Goal: Task Accomplishment & Management: Complete application form

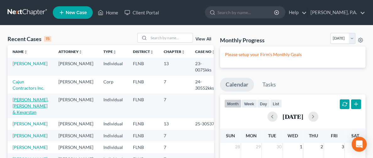
click at [24, 113] on link "[PERSON_NAME], [PERSON_NAME] & Keyarstan" at bounding box center [31, 106] width 36 height 18
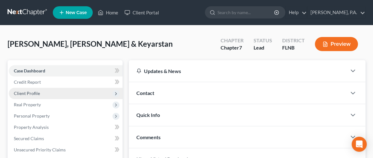
click at [36, 94] on span "Client Profile" at bounding box center [27, 93] width 26 height 5
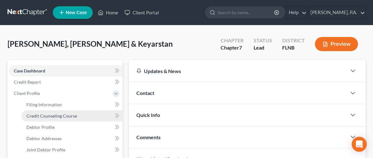
click at [61, 114] on span "Credit Counseling Course" at bounding box center [51, 115] width 51 height 5
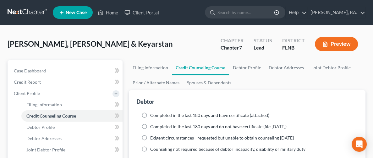
click at [150, 114] on label "Completed in the last 180 days and have certificate (attached)" at bounding box center [209, 115] width 119 height 6
click at [153, 114] on input "Completed in the last 180 days and have certificate (attached)" at bounding box center [155, 114] width 4 height 4
radio input "true"
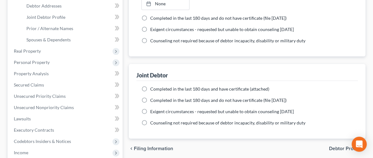
scroll to position [141, 0]
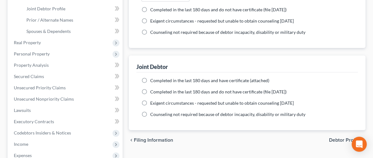
click at [150, 80] on label "Completed in the last 180 days and have certificate (attached)" at bounding box center [209, 81] width 119 height 6
click at [153, 80] on input "Completed in the last 180 days and have certificate (attached)" at bounding box center [155, 80] width 4 height 4
radio input "true"
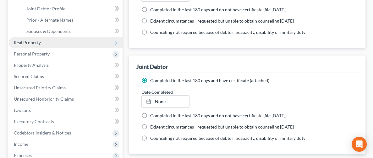
click at [35, 45] on span "Real Property" at bounding box center [27, 42] width 27 height 5
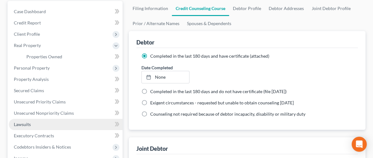
scroll to position [47, 0]
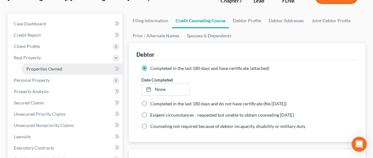
click at [48, 69] on span "Properties Owned" at bounding box center [44, 68] width 36 height 5
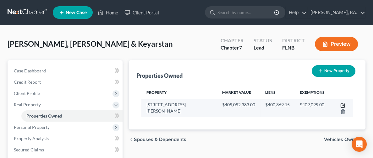
click at [340, 104] on icon "button" at bounding box center [342, 106] width 4 height 4
select select "9"
select select "2"
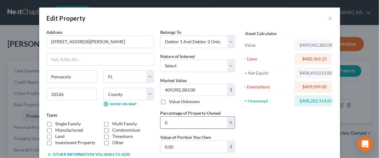
scroll to position [47, 0]
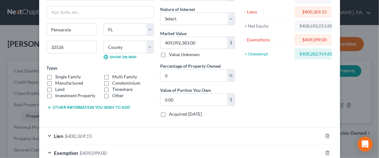
click at [56, 75] on label "Single Family" at bounding box center [69, 77] width 26 height 6
click at [58, 75] on input "Single Family" at bounding box center [60, 76] width 4 height 4
checkbox input "true"
click at [189, 75] on input "0" at bounding box center [194, 76] width 67 height 12
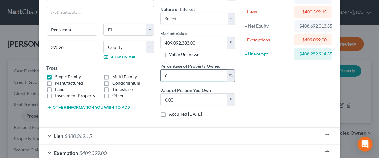
type input "1"
type input "4,090,923.83"
type input "10"
type input "40,909,238.30"
type input "100"
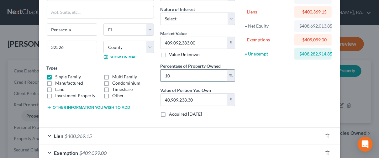
type input "409,092,383.00"
type input "100"
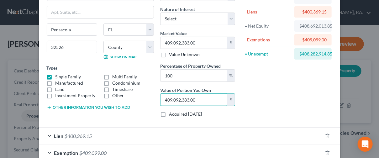
scroll to position [0, 0]
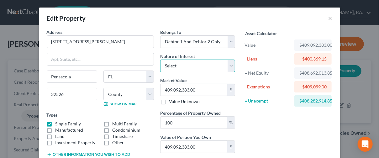
click at [195, 65] on select "Select Fee Simple Joint Tenant Life Estate Equitable Interest Future Interest T…" at bounding box center [197, 66] width 75 height 13
select select "1"
click at [160, 60] on select "Select Fee Simple Joint Tenant Life Estate Equitable Interest Future Interest T…" at bounding box center [197, 66] width 75 height 13
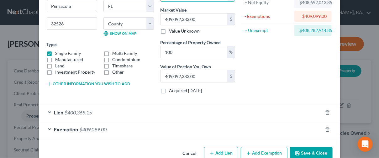
scroll to position [83, 0]
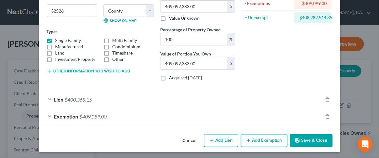
click at [78, 97] on span "$400,369.15" at bounding box center [78, 100] width 27 height 6
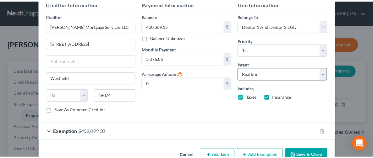
scroll to position [213, 0]
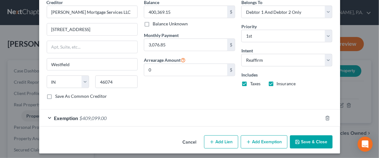
click at [304, 142] on button "Save & Close" at bounding box center [311, 142] width 43 height 13
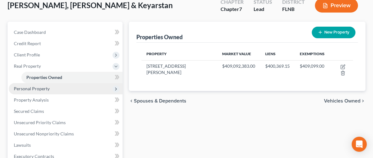
scroll to position [47, 0]
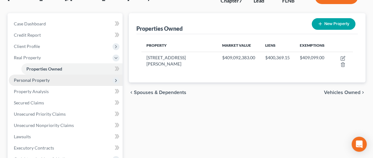
click at [40, 79] on span "Personal Property" at bounding box center [32, 80] width 36 height 5
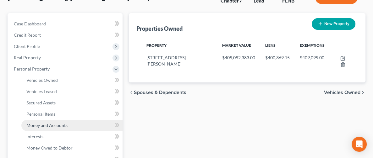
click at [59, 124] on span "Money and Accounts" at bounding box center [46, 125] width 41 height 5
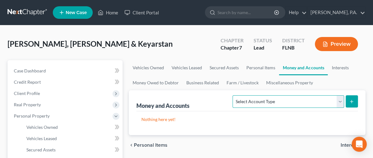
click at [249, 102] on select "Select Account Type Brokerage Cash on Hand Certificates of Deposit Checking Acc…" at bounding box center [287, 101] width 111 height 13
select select "checking"
click at [232, 95] on select "Select Account Type Brokerage Cash on Hand Certificates of Deposit Checking Acc…" at bounding box center [287, 101] width 111 height 13
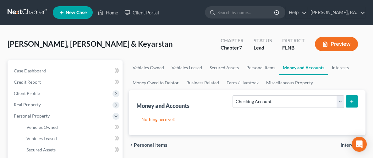
click at [356, 100] on button "submit" at bounding box center [351, 101] width 12 height 12
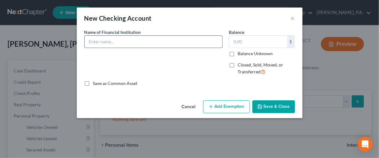
click at [113, 42] on input "text" at bounding box center [154, 42] width 138 height 12
type input "Navy Federal Credit Union"
click at [274, 108] on button "Save & Close" at bounding box center [274, 106] width 43 height 13
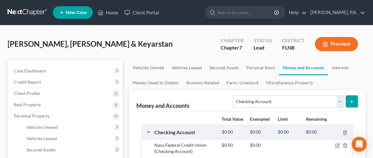
click at [352, 103] on icon "submit" at bounding box center [351, 101] width 5 height 5
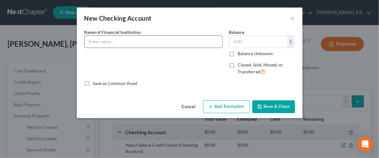
click at [110, 41] on input "text" at bounding box center [154, 42] width 138 height 12
type input "Bank of America"
click at [275, 106] on button "Save & Close" at bounding box center [274, 106] width 43 height 13
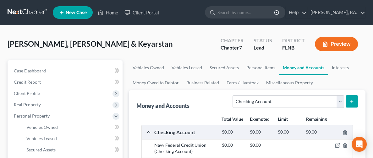
click at [353, 103] on icon "submit" at bounding box center [351, 101] width 5 height 5
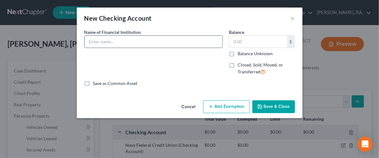
click at [112, 38] on input "text" at bounding box center [154, 42] width 138 height 12
type input "Bank of America Business Account"
click at [272, 110] on button "Save & Close" at bounding box center [274, 106] width 43 height 13
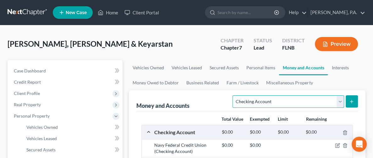
click at [318, 102] on select "Select Account Type Brokerage Cash on Hand Certificates of Deposit Checking Acc…" at bounding box center [287, 101] width 111 height 13
select select "savings"
click at [232, 95] on select "Select Account Type Brokerage Cash on Hand Certificates of Deposit Checking Acc…" at bounding box center [287, 101] width 111 height 13
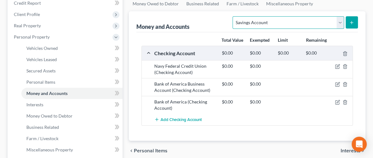
scroll to position [80, 0]
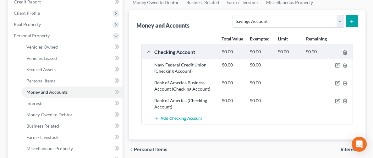
click at [354, 24] on button "submit" at bounding box center [351, 21] width 12 height 12
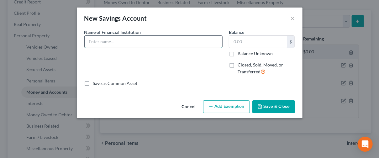
click at [156, 40] on input "text" at bounding box center [154, 42] width 138 height 12
type input "Navy Federal Credit Union"
click at [283, 110] on button "Save & Close" at bounding box center [274, 106] width 43 height 13
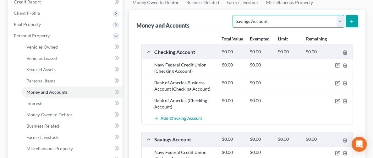
click at [265, 19] on select "Select Account Type Brokerage Cash on Hand Certificates of Deposit Checking Acc…" at bounding box center [287, 21] width 111 height 13
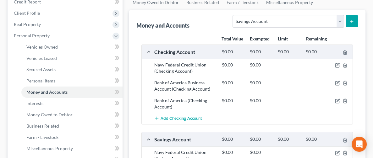
click at [186, 24] on div "Money and Accounts Select Account Type Brokerage Cash on Hand Certificates of D…" at bounding box center [246, 20] width 221 height 21
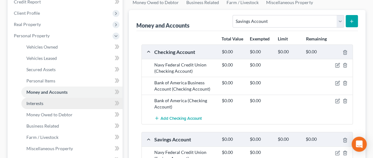
click at [35, 104] on span "Interests" at bounding box center [34, 103] width 17 height 5
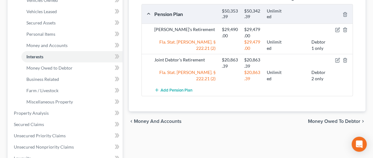
scroll to position [141, 0]
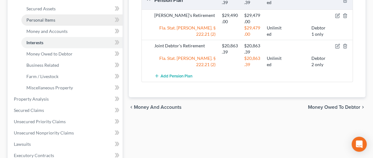
click at [60, 20] on link "Personal Items" at bounding box center [71, 19] width 101 height 11
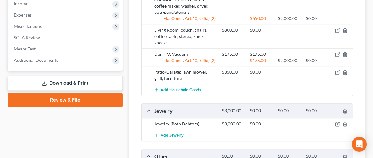
scroll to position [330, 0]
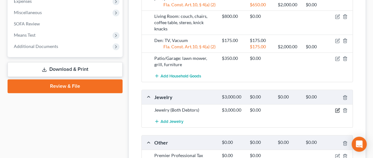
click at [336, 109] on icon "button" at bounding box center [337, 110] width 3 height 3
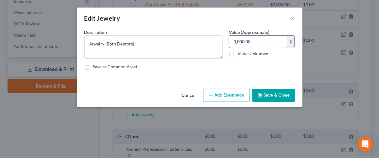
click at [272, 44] on input "3,000.00" at bounding box center [258, 42] width 58 height 12
type input "1,200"
click at [263, 98] on button "Save & Close" at bounding box center [274, 95] width 43 height 13
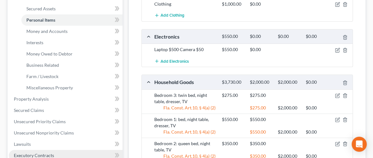
scroll to position [94, 0]
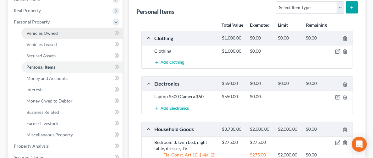
click at [57, 31] on link "Vehicles Owned" at bounding box center [71, 33] width 101 height 11
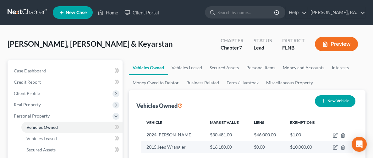
click at [335, 150] on td at bounding box center [338, 147] width 28 height 12
click at [334, 147] on icon "button" at bounding box center [334, 147] width 5 height 5
select select "0"
select select "11"
select select "0"
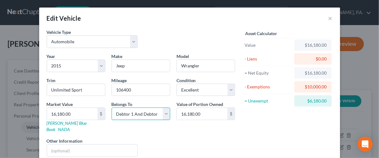
click at [138, 114] on select "Select Debtor 1 Only Debtor 2 Only Debtor 1 And Debtor 2 Only At Least One Of T…" at bounding box center [141, 114] width 59 height 13
select select "0"
click at [112, 108] on select "Select Debtor 1 Only Debtor 2 Only Debtor 1 And Debtor 2 Only At Least One Of T…" at bounding box center [141, 114] width 59 height 13
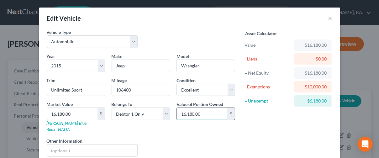
click at [204, 117] on input "16,180.00" at bounding box center [202, 114] width 51 height 12
click at [204, 115] on input "12,979" at bounding box center [202, 114] width 51 height 12
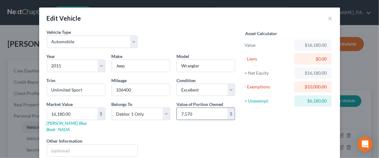
type input "7,570"
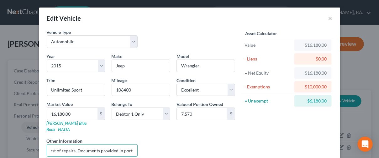
scroll to position [0, 33]
type input "KBB value less cost of repairs, Documents provided in portal"
click at [215, 125] on div "Value of Portion Owned 7,570 $" at bounding box center [206, 117] width 65 height 32
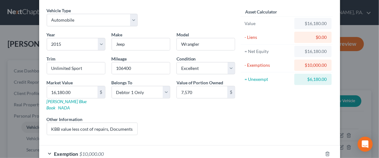
scroll to position [52, 0]
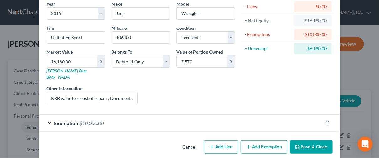
click at [93, 120] on span "$10,000.00" at bounding box center [92, 123] width 24 height 6
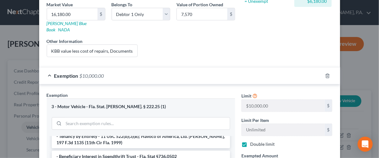
scroll to position [47, 0]
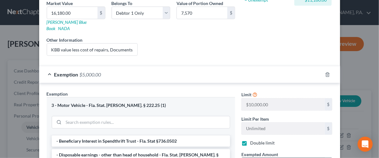
type input "5,000"
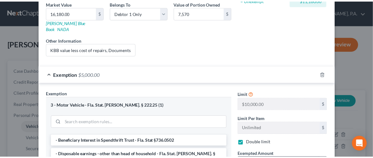
scroll to position [215, 0]
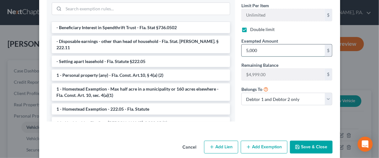
click at [310, 46] on input "5,000" at bounding box center [283, 51] width 83 height 12
click at [307, 142] on button "Save & Close" at bounding box center [311, 147] width 43 height 13
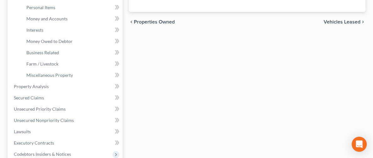
scroll to position [141, 0]
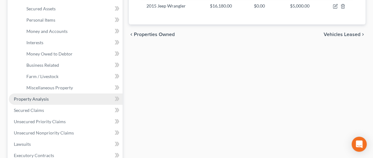
click at [44, 99] on span "Property Analysis" at bounding box center [31, 98] width 35 height 5
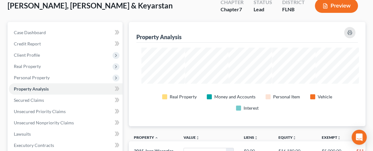
scroll to position [94, 0]
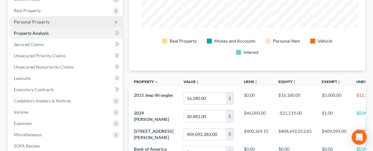
click at [56, 23] on span "Personal Property" at bounding box center [66, 21] width 114 height 11
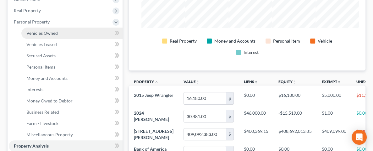
click at [50, 36] on link "Vehicles Owned" at bounding box center [71, 33] width 101 height 11
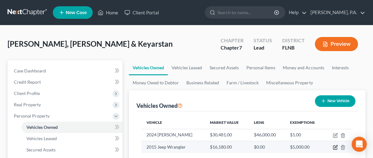
click at [335, 147] on icon "button" at bounding box center [334, 147] width 5 height 5
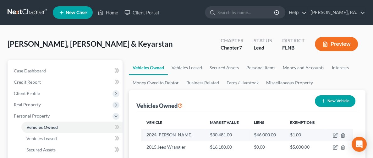
select select "0"
select select "11"
select select "0"
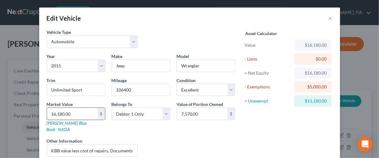
click at [79, 115] on input "16,180.00" at bounding box center [72, 114] width 51 height 12
type input "7"
type input "7.00"
type input "75"
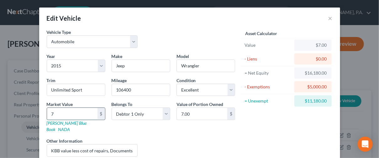
type input "75.00"
type input "757"
type input "757.00"
type input "7579"
type input "7,579.00"
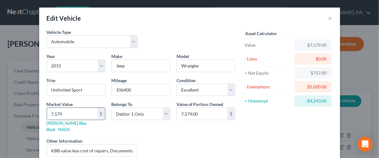
type input "7,579"
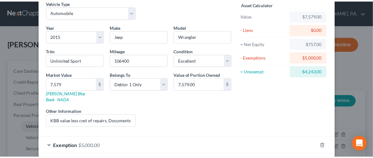
scroll to position [38, 0]
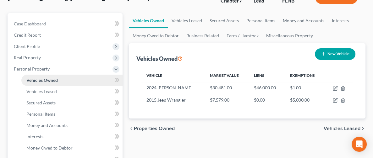
scroll to position [141, 0]
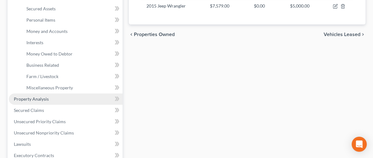
click at [49, 98] on link "Property Analysis" at bounding box center [66, 99] width 114 height 11
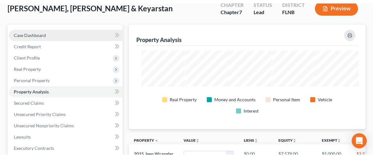
scroll to position [47, 0]
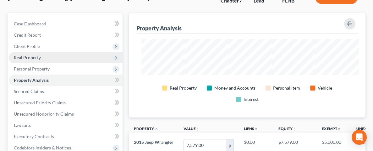
click at [36, 57] on span "Real Property" at bounding box center [27, 57] width 27 height 5
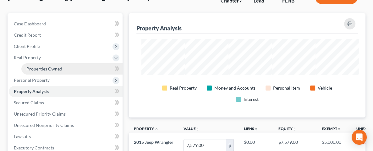
click at [52, 69] on span "Properties Owned" at bounding box center [44, 68] width 36 height 5
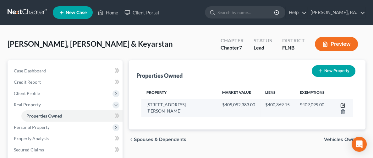
click at [340, 104] on icon "button" at bounding box center [342, 105] width 5 height 5
select select "9"
select select "15"
select select "2"
select select "1"
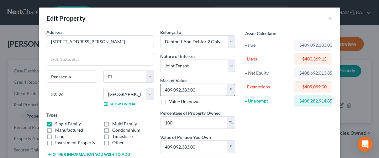
click at [200, 89] on input "409,092,383.00" at bounding box center [194, 90] width 67 height 12
type input "409,092,38"
type input "40,909,238.00"
type input "40,909,23"
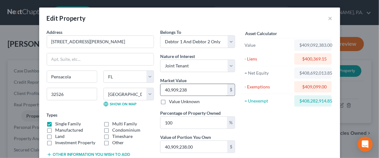
type input "4,090,923.00"
type input "4,090,92"
type input "409,092.00"
type input "409,09"
type input "40,909.00"
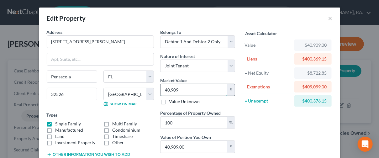
type input "40,9095"
type input "409,095.00"
type input "409,095"
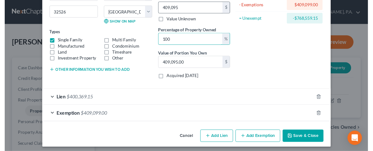
scroll to position [83, 0]
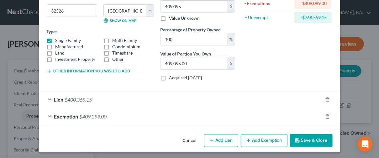
click at [307, 143] on button "Save & Close" at bounding box center [311, 140] width 43 height 13
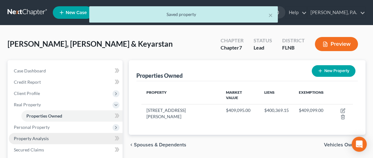
click at [56, 136] on link "Property Analysis" at bounding box center [66, 138] width 114 height 11
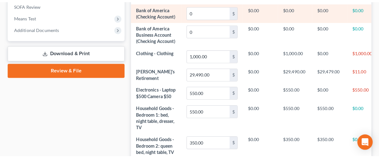
scroll to position [188, 0]
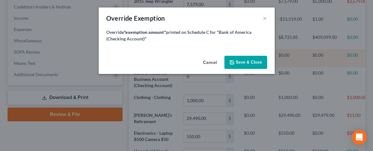
scroll to position [94, 272]
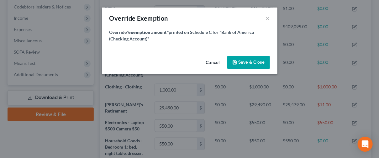
click at [252, 59] on button "Save & Close" at bounding box center [249, 62] width 43 height 13
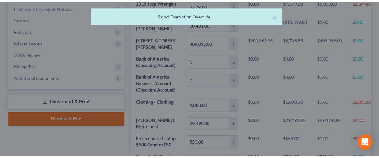
scroll to position [313792, 313618]
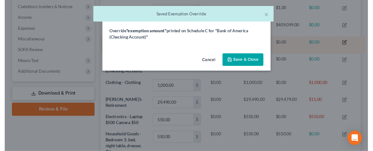
scroll to position [94, 272]
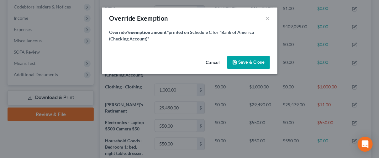
click at [272, 18] on div "Override Exemption ×" at bounding box center [190, 18] width 176 height 21
click at [267, 17] on button "×" at bounding box center [268, 18] width 4 height 8
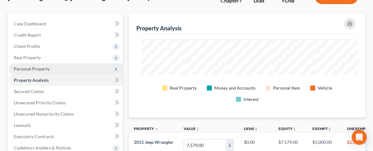
click at [49, 69] on span "Personal Property" at bounding box center [66, 68] width 114 height 11
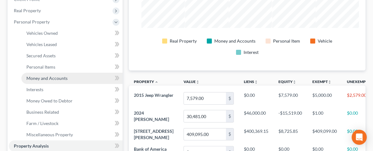
click at [51, 76] on span "Money and Accounts" at bounding box center [46, 78] width 41 height 5
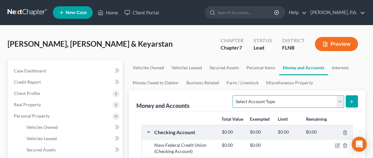
click at [279, 99] on select "Select Account Type Brokerage Cash on Hand Certificates of Deposit Checking Acc…" at bounding box center [287, 101] width 111 height 13
select select "cash_on_hand"
click at [232, 95] on select "Select Account Type Brokerage Cash on Hand Certificates of Deposit Checking Acc…" at bounding box center [287, 101] width 111 height 13
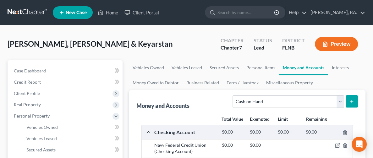
click at [347, 99] on button "submit" at bounding box center [351, 101] width 12 height 12
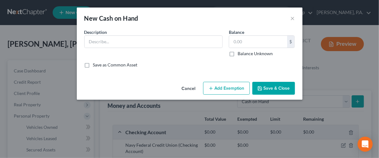
click at [276, 86] on button "Save & Close" at bounding box center [274, 88] width 43 height 13
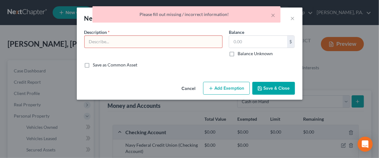
click at [124, 42] on input "text" at bounding box center [154, 42] width 138 height 12
type input "cash"
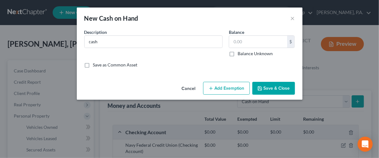
click at [280, 89] on button "Save & Close" at bounding box center [274, 88] width 43 height 13
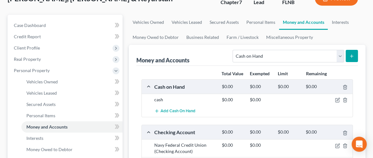
scroll to position [94, 0]
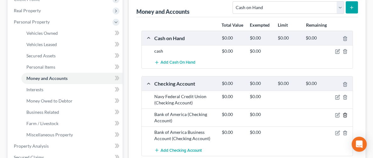
click at [346, 113] on icon "button" at bounding box center [344, 115] width 5 height 5
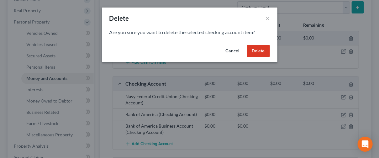
click at [252, 54] on button "Delete" at bounding box center [258, 51] width 23 height 13
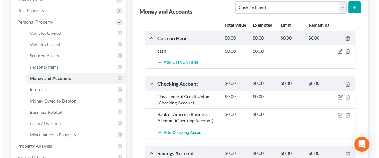
scroll to position [47, 0]
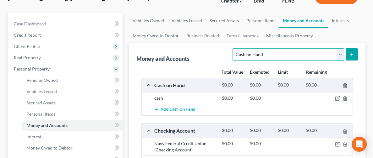
click at [273, 51] on select "Select Account Type Brokerage Cash on Hand Certificates of Deposit Checking Acc…" at bounding box center [287, 54] width 111 height 13
select select "checking"
click at [232, 48] on select "Select Account Type Brokerage Cash on Hand Certificates of Deposit Checking Acc…" at bounding box center [287, 54] width 111 height 13
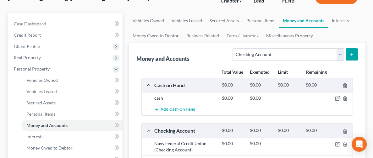
click at [347, 56] on button "submit" at bounding box center [351, 54] width 12 height 12
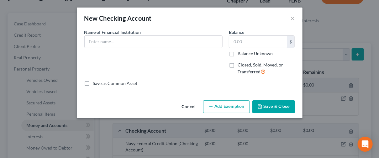
click at [103, 85] on label "Save as Common Asset" at bounding box center [115, 83] width 45 height 6
click at [100, 84] on input "Save as Common Asset" at bounding box center [98, 82] width 4 height 4
click at [103, 85] on label "Save as Common Asset" at bounding box center [115, 83] width 45 height 6
click at [100, 84] on input "Save as Common Asset" at bounding box center [98, 82] width 4 height 4
checkbox input "false"
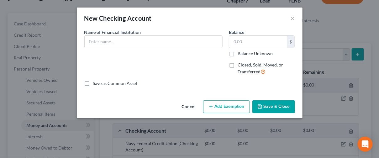
click at [238, 64] on label "Closed, Sold, Moved, or Transferred" at bounding box center [266, 68] width 57 height 13
click at [240, 64] on input "Closed, Sold, Moved, or Transferred" at bounding box center [242, 64] width 4 height 4
checkbox input "true"
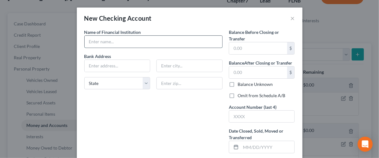
click at [124, 41] on input "text" at bounding box center [154, 42] width 138 height 12
type input "Bank of America"
click at [238, 81] on label "Balance Unknown" at bounding box center [255, 84] width 35 height 6
click at [240, 81] on input "Balance Unknown" at bounding box center [242, 83] width 4 height 4
checkbox input "true"
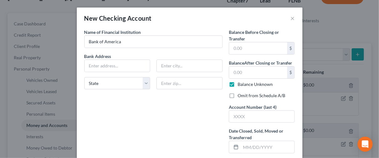
type input "0.00"
click at [126, 42] on input "Bank of America" at bounding box center [154, 42] width 138 height 12
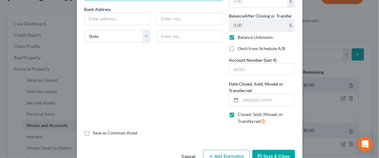
type input "Bank of America Held with family member who closed the account and took the fun…"
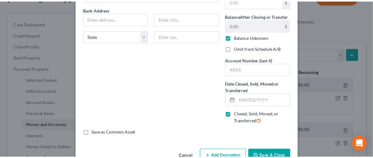
scroll to position [0, 0]
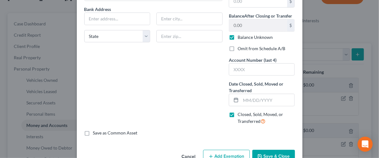
click at [261, 152] on button "Save & Close" at bounding box center [274, 156] width 43 height 13
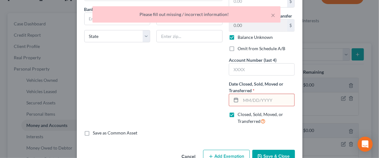
click at [241, 98] on input "text" at bounding box center [268, 100] width 54 height 12
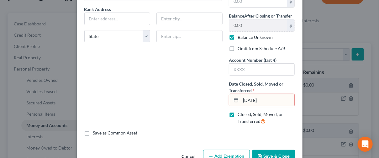
click at [258, 155] on icon "button" at bounding box center [260, 157] width 4 height 4
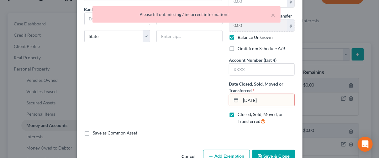
click at [280, 99] on input "[DATE]" at bounding box center [268, 100] width 54 height 12
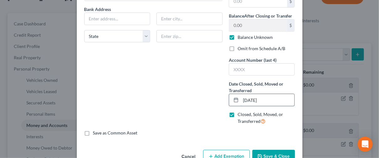
type input "[DATE]"
click at [273, 156] on button "Save & Close" at bounding box center [274, 156] width 43 height 13
